Goal: Complete application form: Complete application form

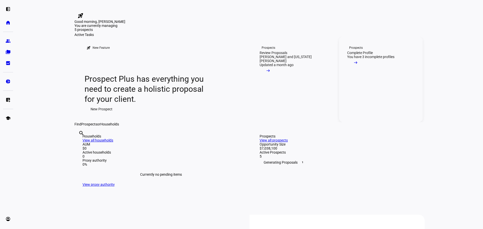
click at [400, 110] on link "Prospects Complete Profile You have 3 incomplete profiles arrow_right_alt" at bounding box center [381, 80] width 84 height 86
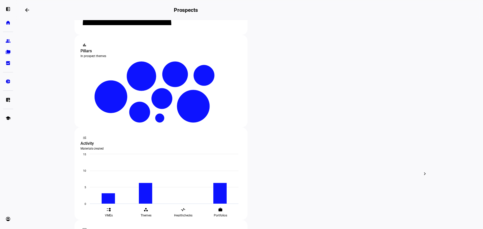
scroll to position [152, 0]
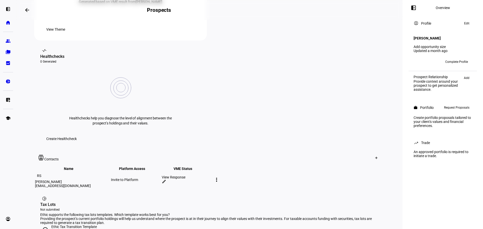
scroll to position [242, 0]
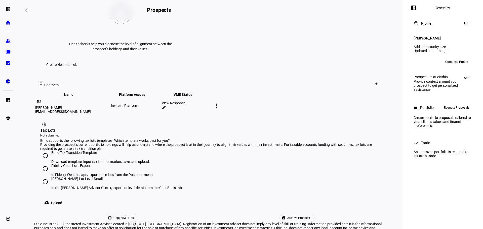
click at [452, 108] on span "Request Proposals" at bounding box center [456, 108] width 25 height 6
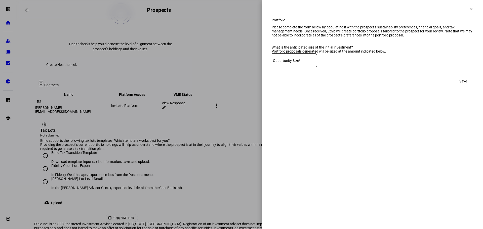
click at [297, 63] on mat-label "Opportunity Size*" at bounding box center [286, 61] width 27 height 4
type input "11,300,000"
click at [364, 96] on div "Portfolio Please complete the form below by populating it with the prospect’s s…" at bounding box center [373, 57] width 222 height 78
click at [465, 86] on span "Save" at bounding box center [464, 81] width 8 height 10
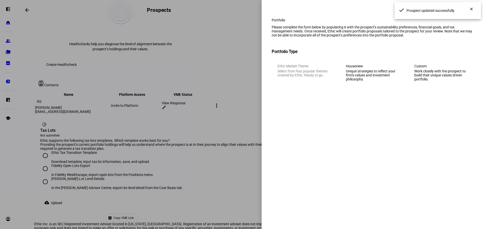
click at [455, 81] on div "Work closely with the prospect to build their unique values driven portfolio." at bounding box center [441, 75] width 53 height 12
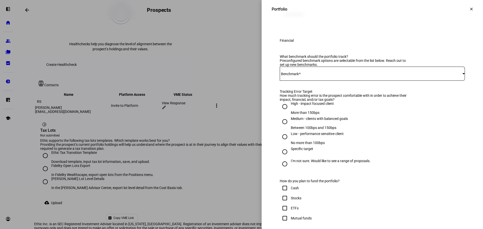
scroll to position [168, 0]
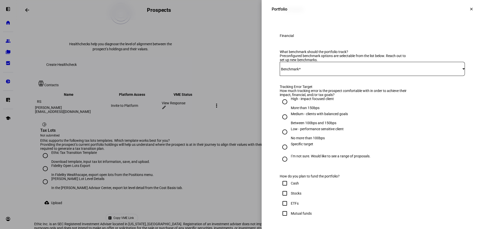
click at [327, 76] on div at bounding box center [372, 69] width 185 height 14
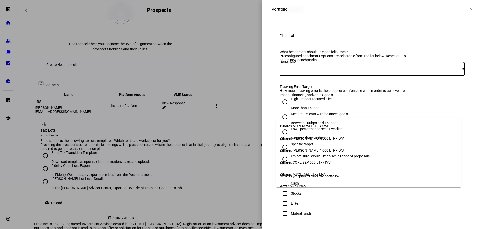
click at [315, 110] on div at bounding box center [241, 114] width 483 height 229
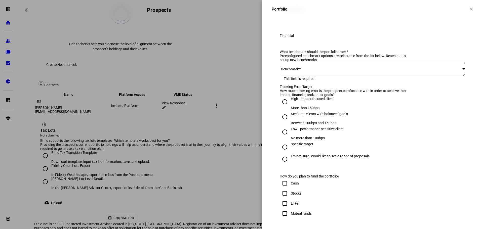
click at [308, 76] on div at bounding box center [372, 69] width 185 height 14
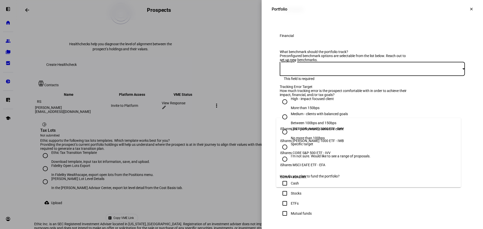
scroll to position [0, 0]
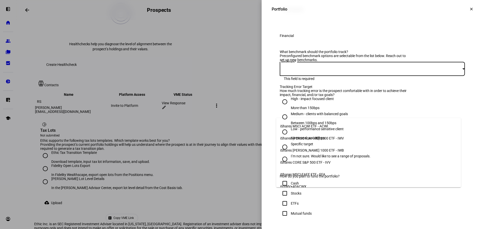
click at [314, 149] on span "iShares [PERSON_NAME] 1000 ETF - IWB" at bounding box center [312, 151] width 64 height 4
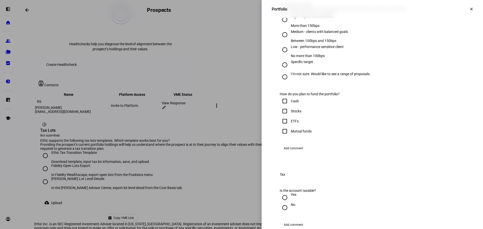
scroll to position [252, 0]
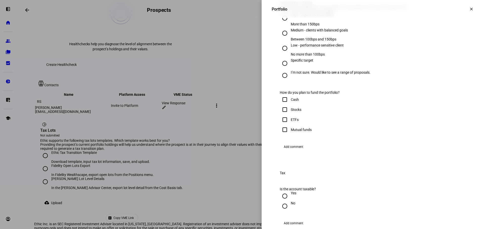
click at [304, 32] on div "Medium - clients with balanced goals" at bounding box center [319, 30] width 57 height 4
click at [290, 38] on input "Medium - clients with balanced goals Between 100bps and 150bps" at bounding box center [285, 33] width 10 height 10
radio input "true"
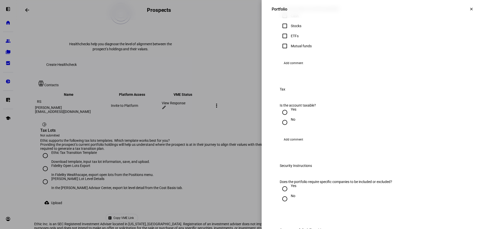
click at [295, 28] on div "Stocks" at bounding box center [296, 26] width 11 height 4
click at [290, 31] on input "Stocks" at bounding box center [285, 26] width 10 height 10
checkbox input "true"
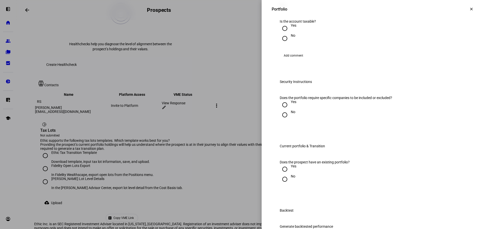
click at [283, 33] on input "Yes" at bounding box center [285, 28] width 10 height 10
radio input "true"
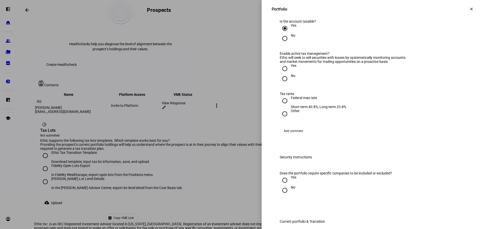
scroll to position [503, 0]
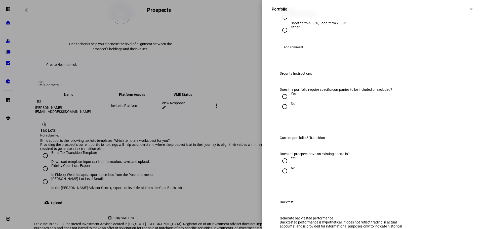
radio input "true"
click at [283, 22] on input "Federal max rate Short-term 40.8%, Long-term 23.8%" at bounding box center [285, 17] width 10 height 10
radio input "true"
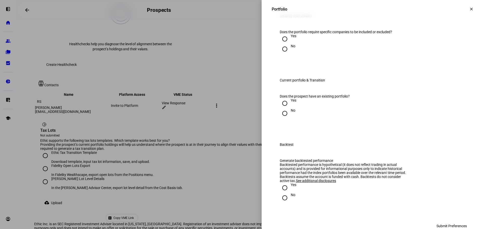
scroll to position [587, 0]
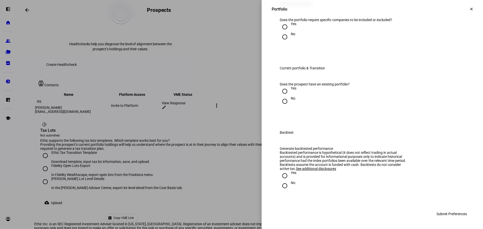
click at [280, 42] on input "No" at bounding box center [285, 37] width 10 height 10
radio input "true"
click at [280, 86] on input "Yes" at bounding box center [285, 91] width 10 height 10
radio input "true"
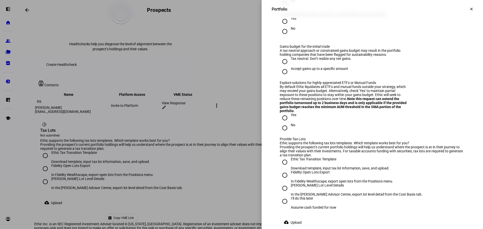
click at [286, 27] on div at bounding box center [285, 21] width 12 height 12
radio input "true"
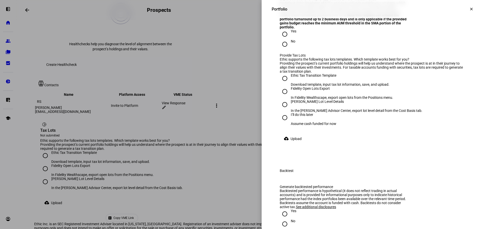
radio input "true"
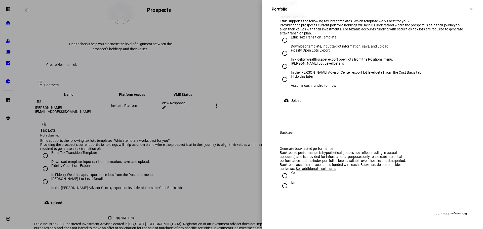
radio input "true"
click at [310, 65] on div "[PERSON_NAME] Lot Level Details" at bounding box center [357, 63] width 132 height 4
click at [290, 71] on input "[PERSON_NAME] Lot Level Details In the [PERSON_NAME] Advisor Center, export lot…" at bounding box center [285, 66] width 10 height 10
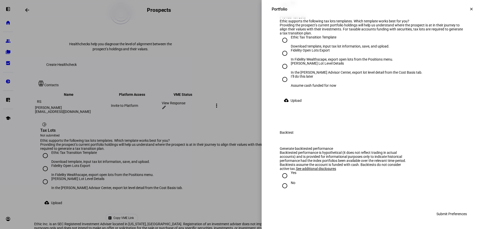
radio input "true"
click at [294, 106] on span "Upload" at bounding box center [296, 101] width 11 height 10
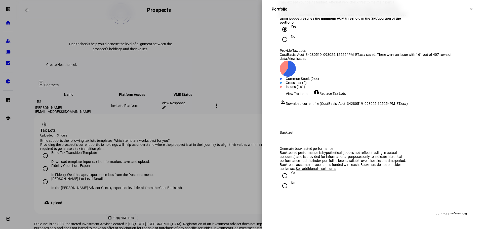
scroll to position [903, 0]
click at [280, 179] on input "Yes" at bounding box center [285, 176] width 10 height 10
radio input "true"
click at [328, 92] on span "Replace Tax Lots" at bounding box center [333, 94] width 26 height 4
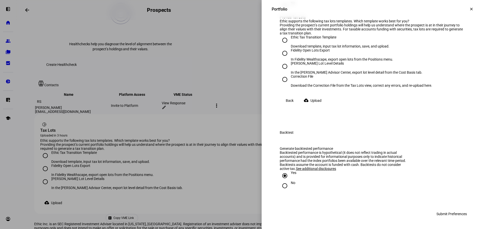
click at [318, 106] on span "Upload" at bounding box center [316, 101] width 11 height 10
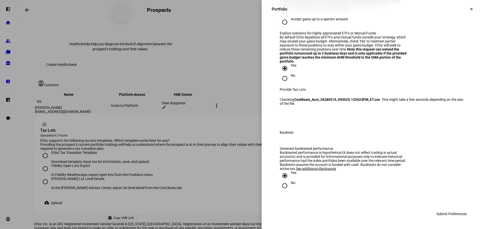
scroll to position [900, 0]
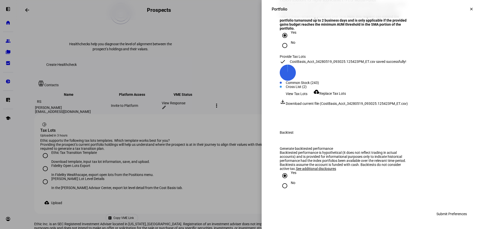
click at [461, 212] on span "Submit Preferences" at bounding box center [452, 214] width 30 height 10
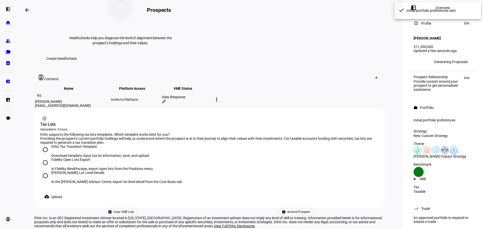
scroll to position [0, 0]
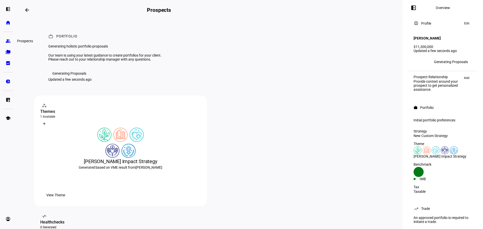
click at [4, 42] on link "group Prospects" at bounding box center [8, 41] width 10 height 10
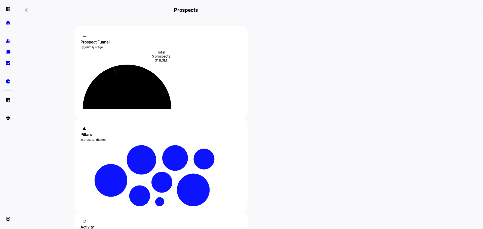
scroll to position [84, 0]
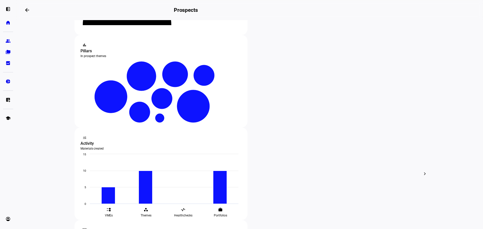
drag, startPoint x: 143, startPoint y: 81, endPoint x: 49, endPoint y: 67, distance: 95.2
click at [49, 67] on eth-layout-page-content "steppers contact_support Prospect Funnel By journey stage What's this data? Tot…" at bounding box center [249, 124] width 467 height 209
